Goal: Transaction & Acquisition: Download file/media

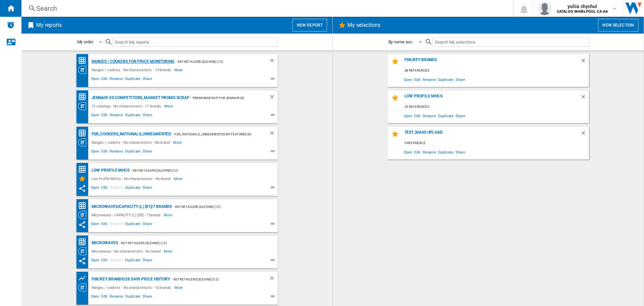
click at [168, 61] on div "Ranges / cookers for price monitoring" at bounding box center [132, 61] width 85 height 8
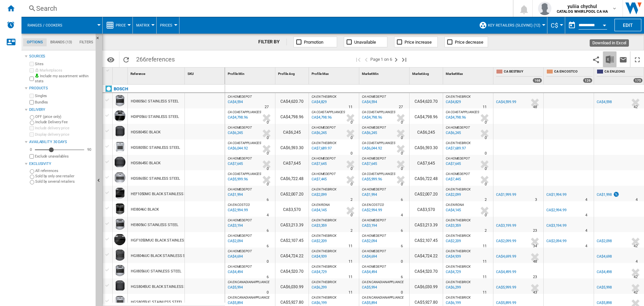
click at [610, 61] on img "Download in Excel" at bounding box center [610, 59] width 8 height 8
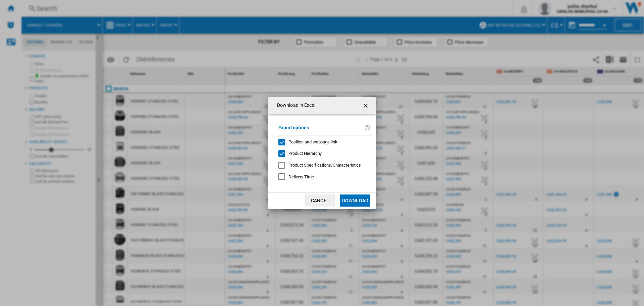
click at [279, 142] on div "Position and webpage link" at bounding box center [281, 142] width 7 height 7
click at [352, 196] on button "Download" at bounding box center [355, 200] width 30 height 12
